Goal: Task Accomplishment & Management: Manage account settings

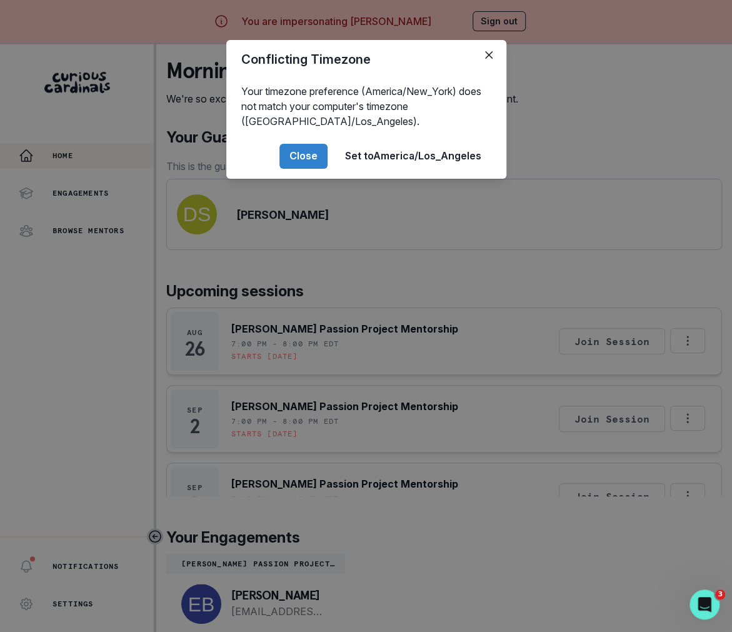
click at [266, 495] on div "Conflicting Timezone Your timezone preference (America/New_York) does not match…" at bounding box center [366, 316] width 732 height 632
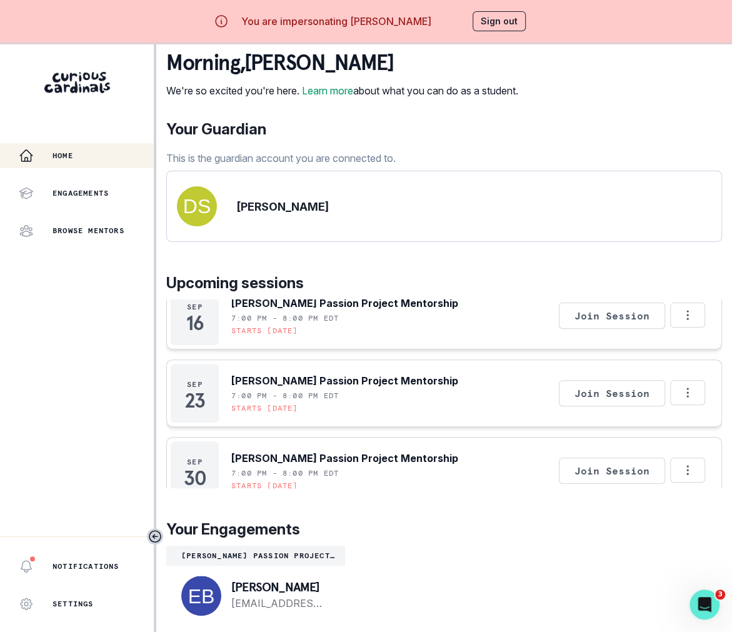
scroll to position [44, 0]
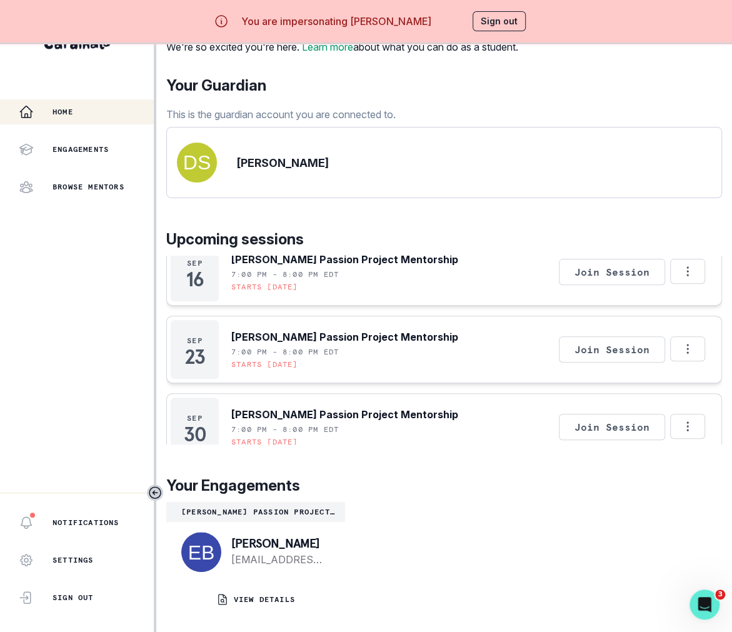
click at [250, 544] on p "[PERSON_NAME]" at bounding box center [278, 543] width 94 height 12
copy p "[PERSON_NAME]"
click at [99, 152] on p "Engagements" at bounding box center [80, 149] width 56 height 10
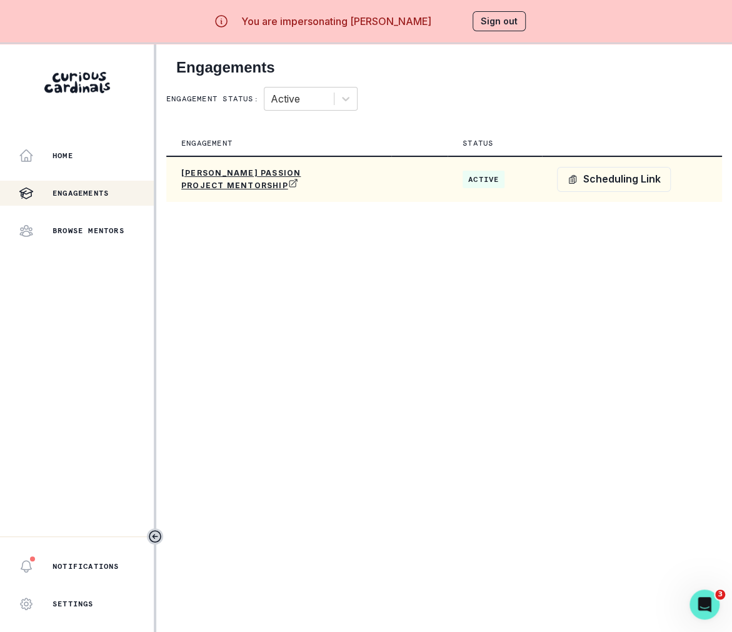
click at [361, 175] on td "[PERSON_NAME] Passion Project Mentorship" at bounding box center [278, 179] width 225 height 46
click at [229, 175] on p "[PERSON_NAME] Passion Project Mentorship" at bounding box center [256, 179] width 150 height 22
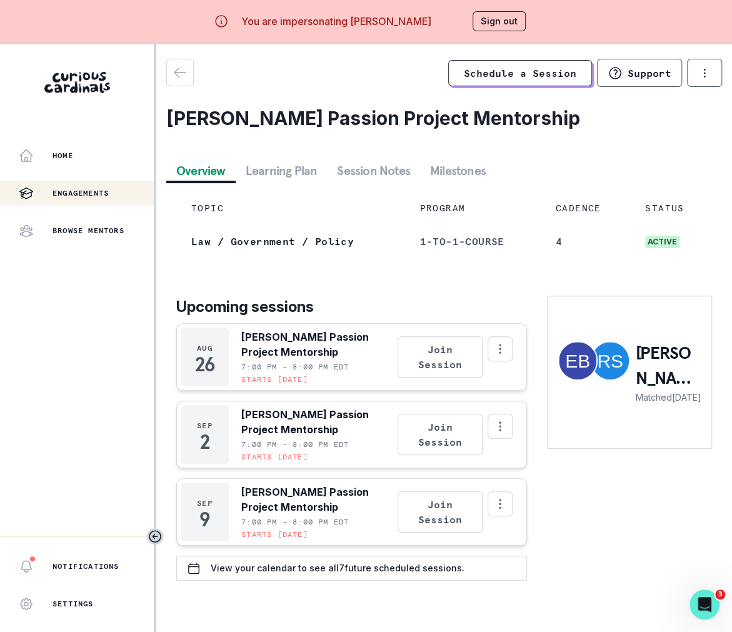
click at [293, 158] on div "Schedule a Session Support Request engagement pause Cancel subscription [PERSON…" at bounding box center [443, 325] width 555 height 532
click at [293, 171] on button "Learning Plan" at bounding box center [282, 170] width 92 height 22
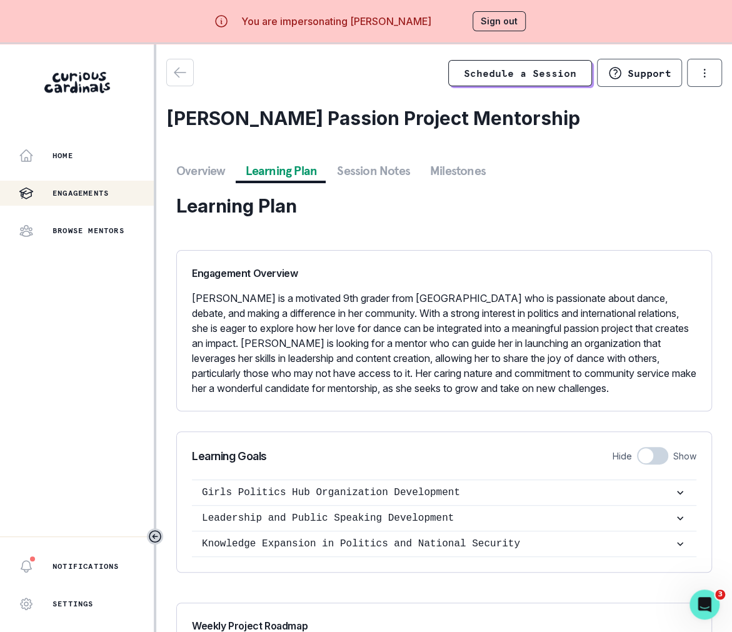
click at [482, 25] on button "Sign out" at bounding box center [498, 21] width 53 height 20
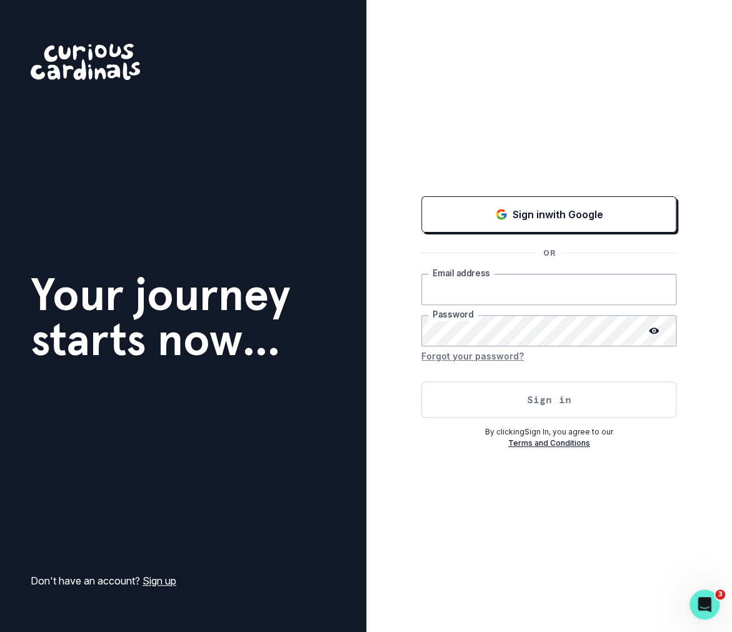
type input "[PERSON_NAME][EMAIL_ADDRESS][DOMAIN_NAME]"
click at [474, 396] on button "Sign in" at bounding box center [548, 399] width 255 height 36
